Goal: Find specific page/section: Find specific page/section

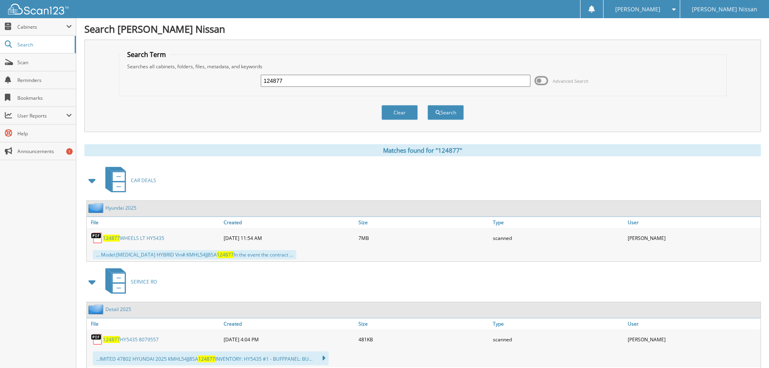
click at [291, 80] on input "124877" at bounding box center [396, 81] width 270 height 12
type input "A43258"
click at [427, 105] on button "Search" at bounding box center [445, 112] width 36 height 15
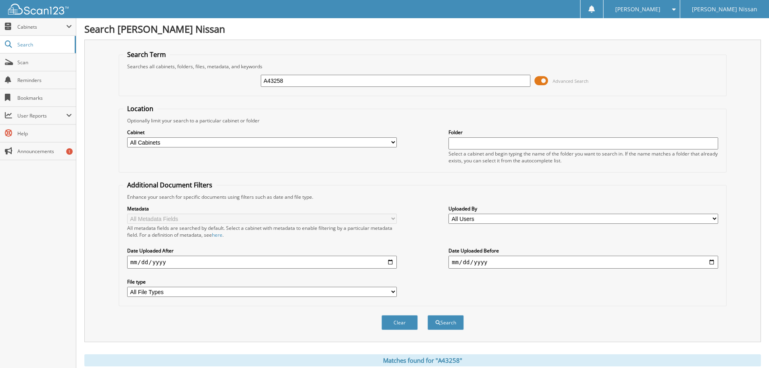
click at [548, 77] on span at bounding box center [541, 81] width 14 height 12
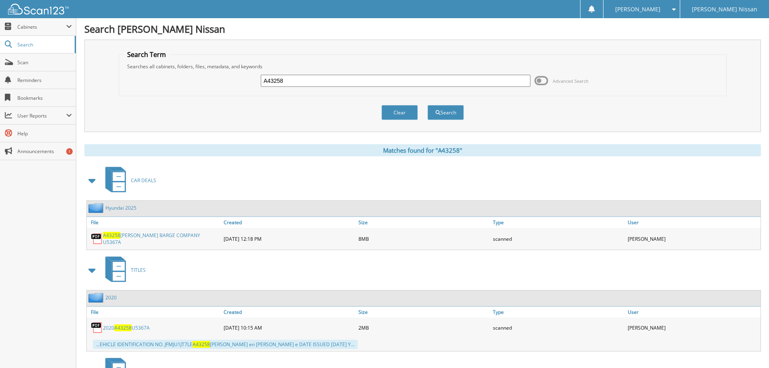
click at [151, 237] on link "A43258 [PERSON_NAME] BARGE COMPANY U5367A" at bounding box center [161, 239] width 117 height 14
